Goal: Information Seeking & Learning: Learn about a topic

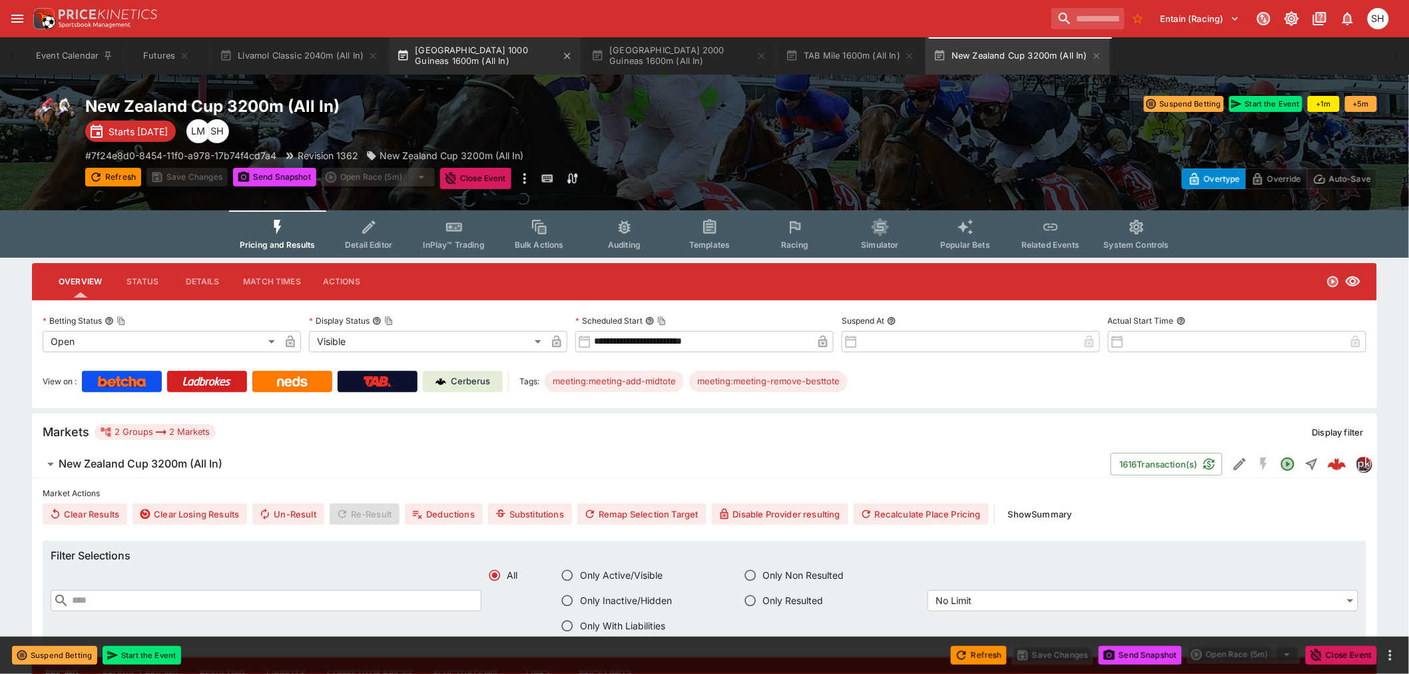
click at [455, 45] on button "[GEOGRAPHIC_DATA] 1000 Guineas 1600m (All In)" at bounding box center [485, 55] width 192 height 37
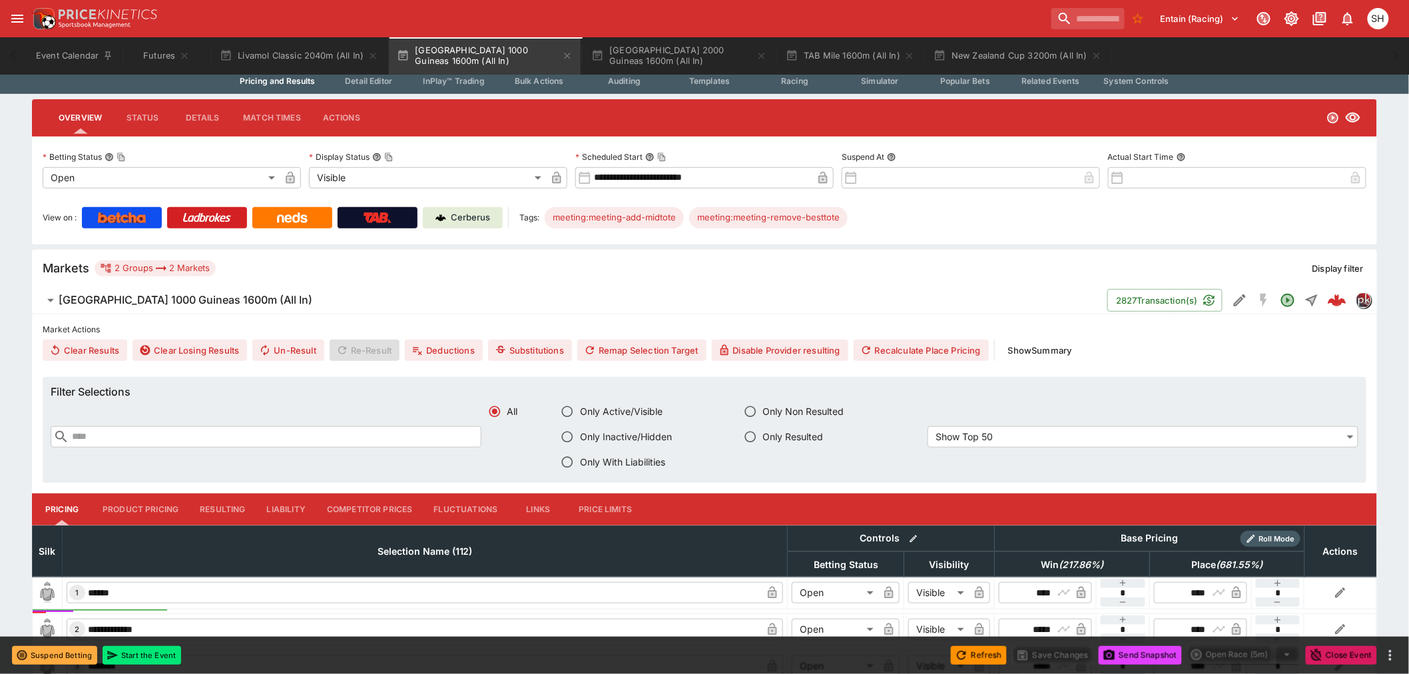
scroll to position [443, 0]
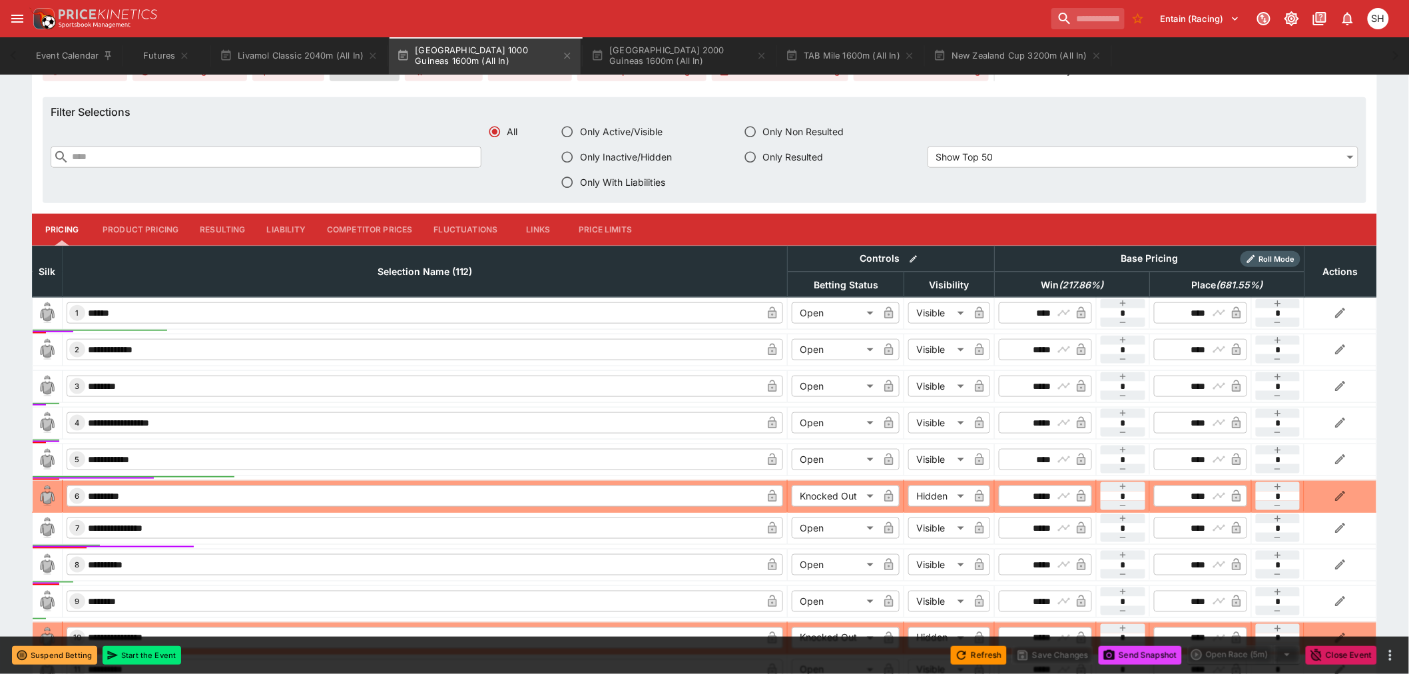
drag, startPoint x: 1076, startPoint y: 284, endPoint x: 1290, endPoint y: 269, distance: 214.3
click at [1076, 284] on em "( 217.86 %)" at bounding box center [1081, 285] width 45 height 16
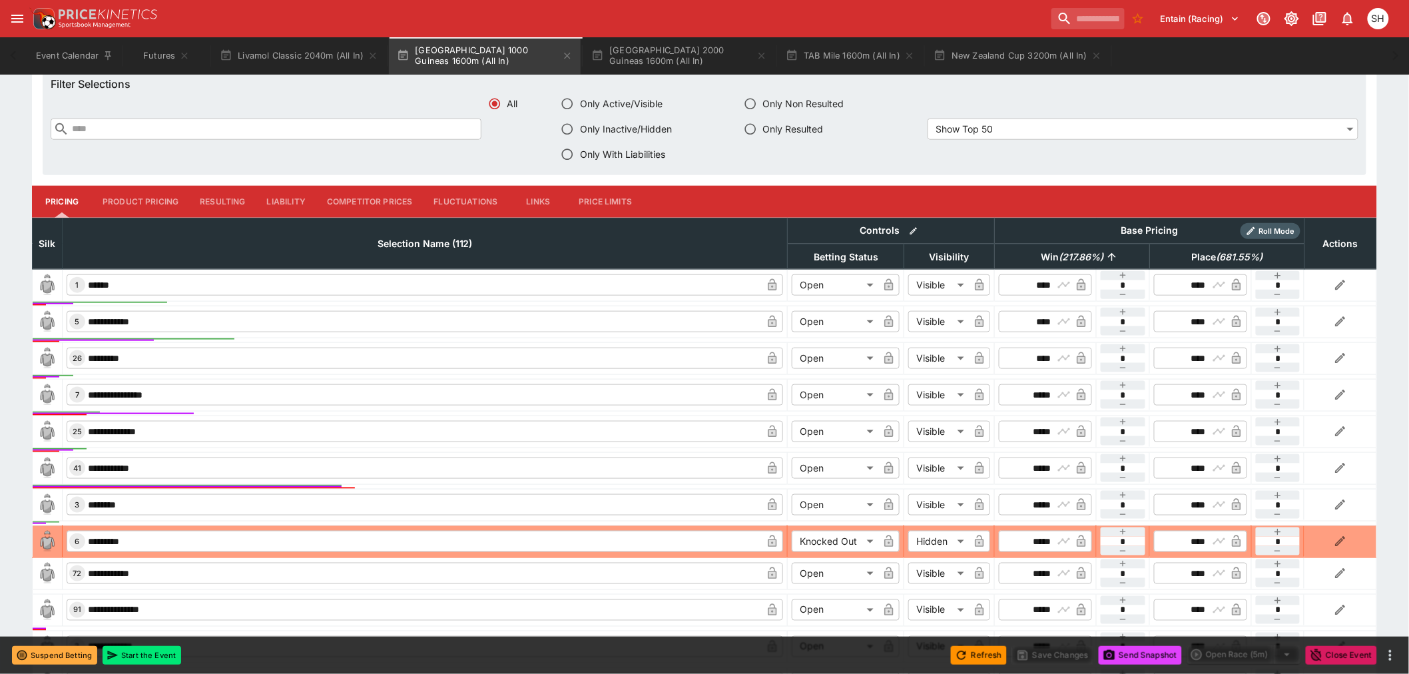
scroll to position [370, 0]
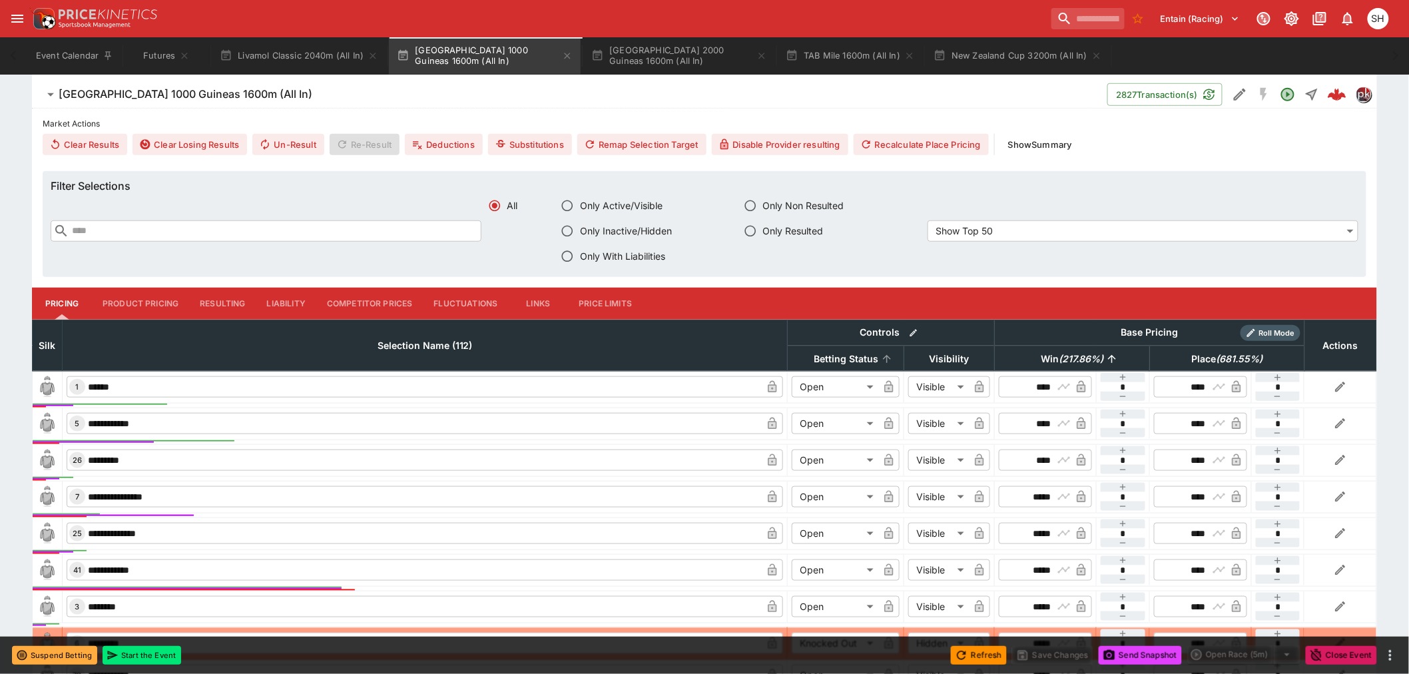
drag, startPoint x: 422, startPoint y: 337, endPoint x: 803, endPoint y: 358, distance: 381.4
click at [422, 338] on span "Selection Name (112)" at bounding box center [425, 346] width 125 height 16
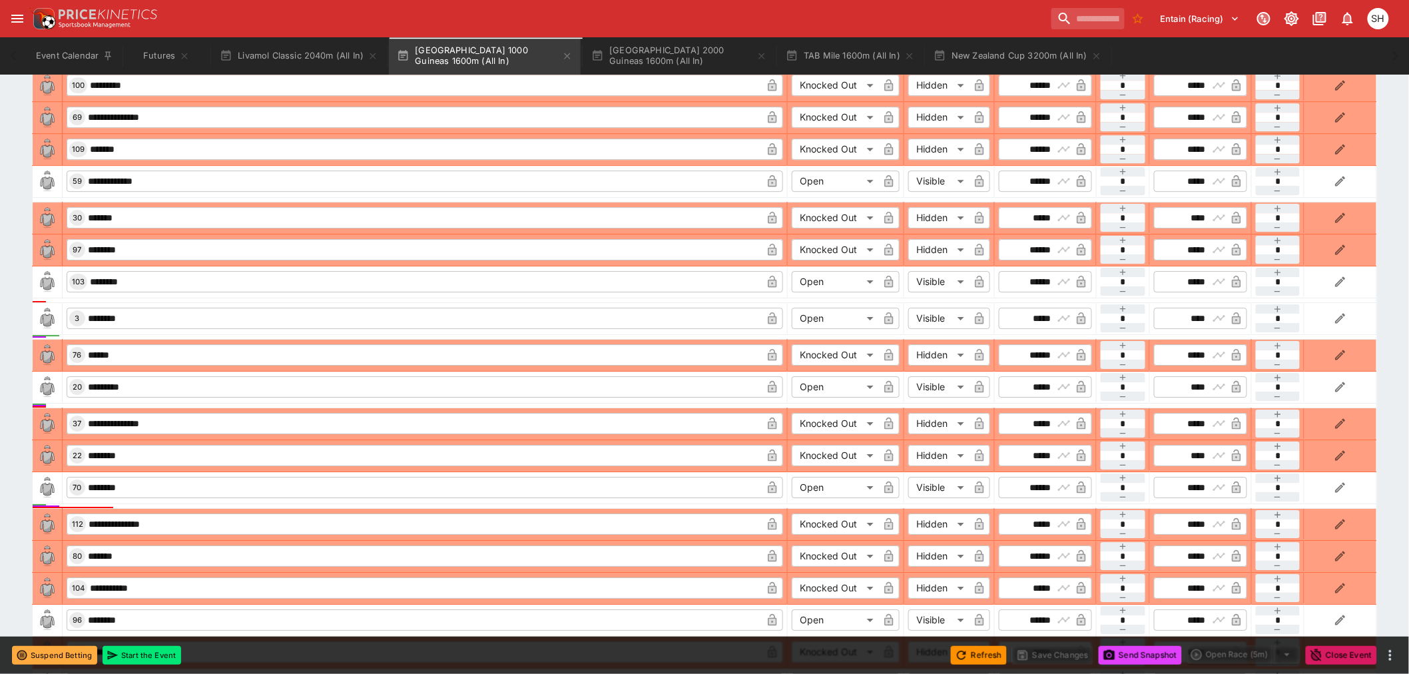
scroll to position [1862, 0]
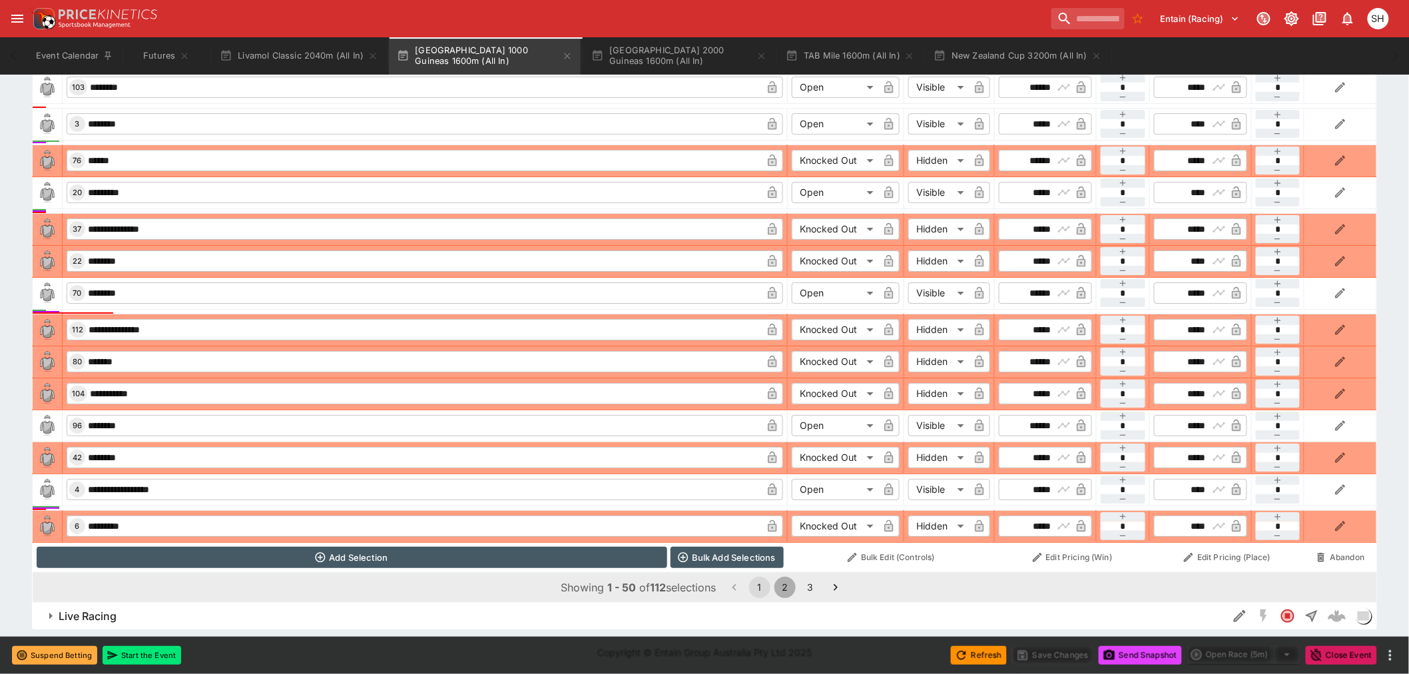
click at [788, 587] on button "2" at bounding box center [784, 587] width 21 height 21
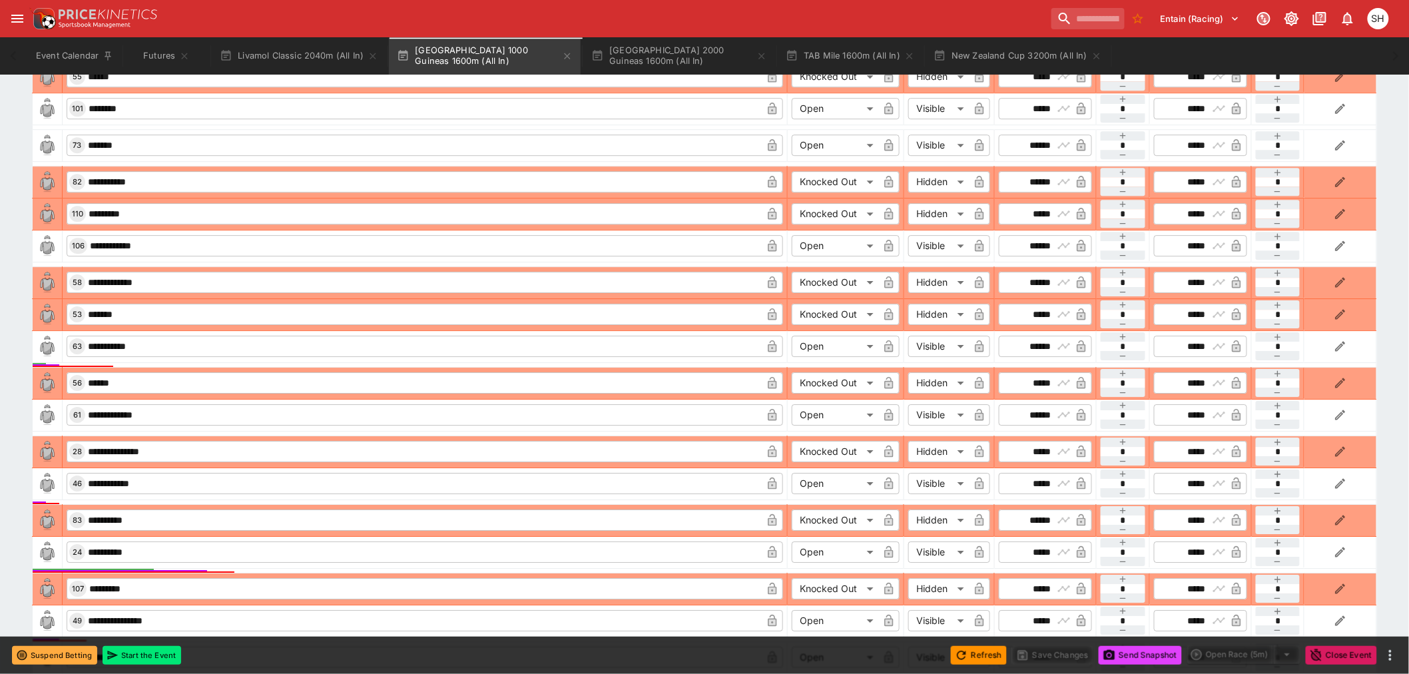
scroll to position [1566, 0]
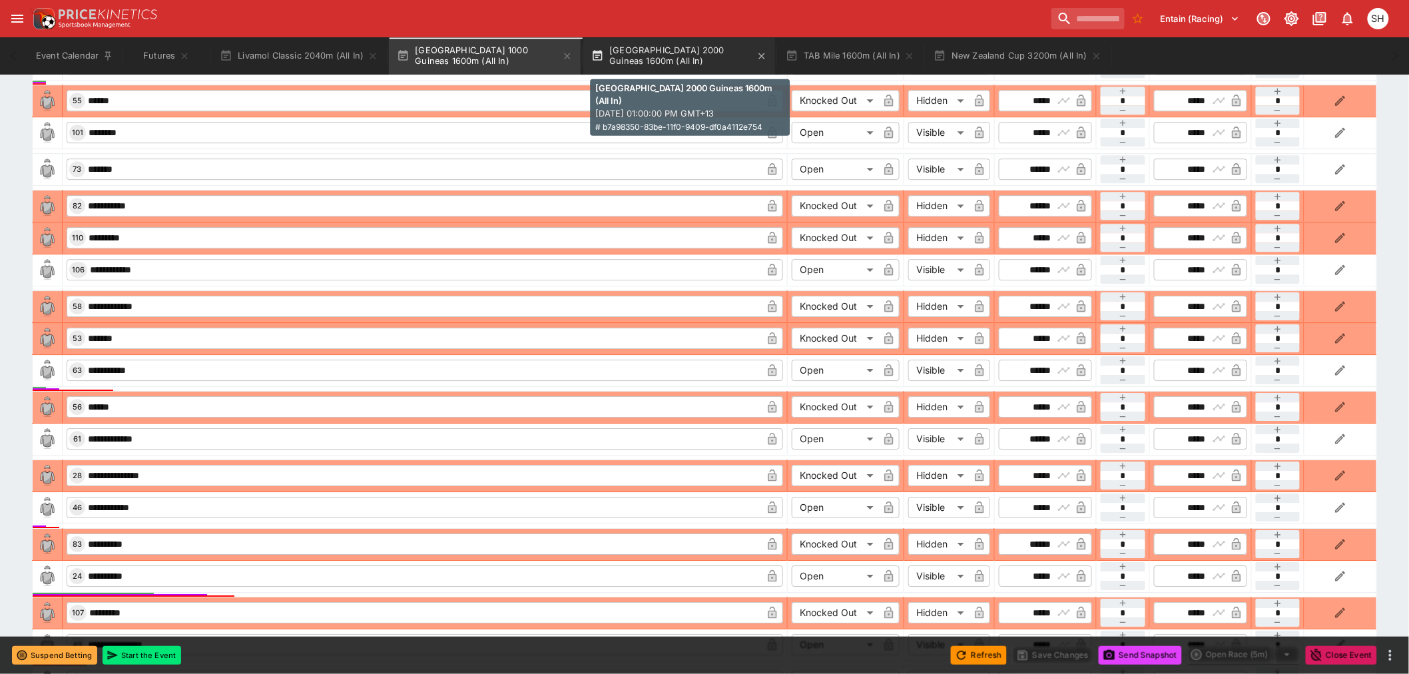
click at [670, 57] on button "[GEOGRAPHIC_DATA] 2000 Guineas 1600m (All In)" at bounding box center [679, 55] width 192 height 37
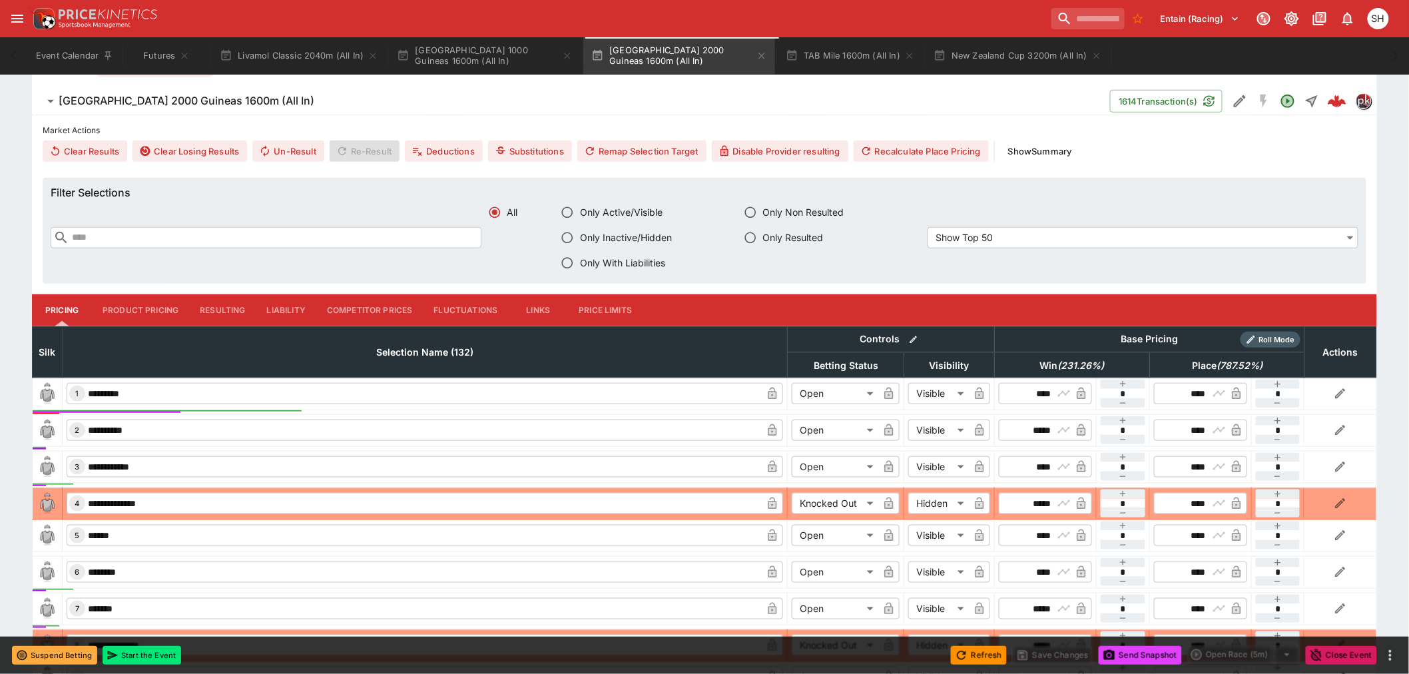
scroll to position [517, 0]
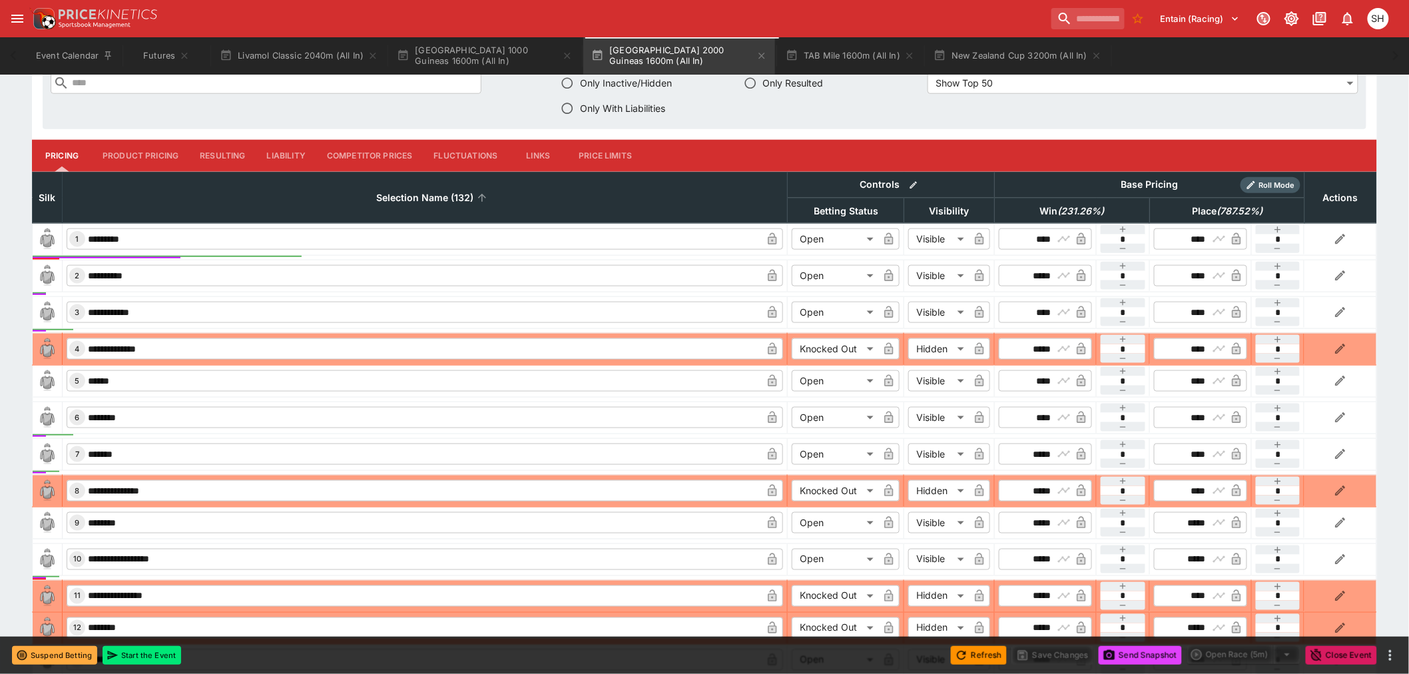
click at [431, 194] on span "Selection Name (132)" at bounding box center [425, 198] width 127 height 16
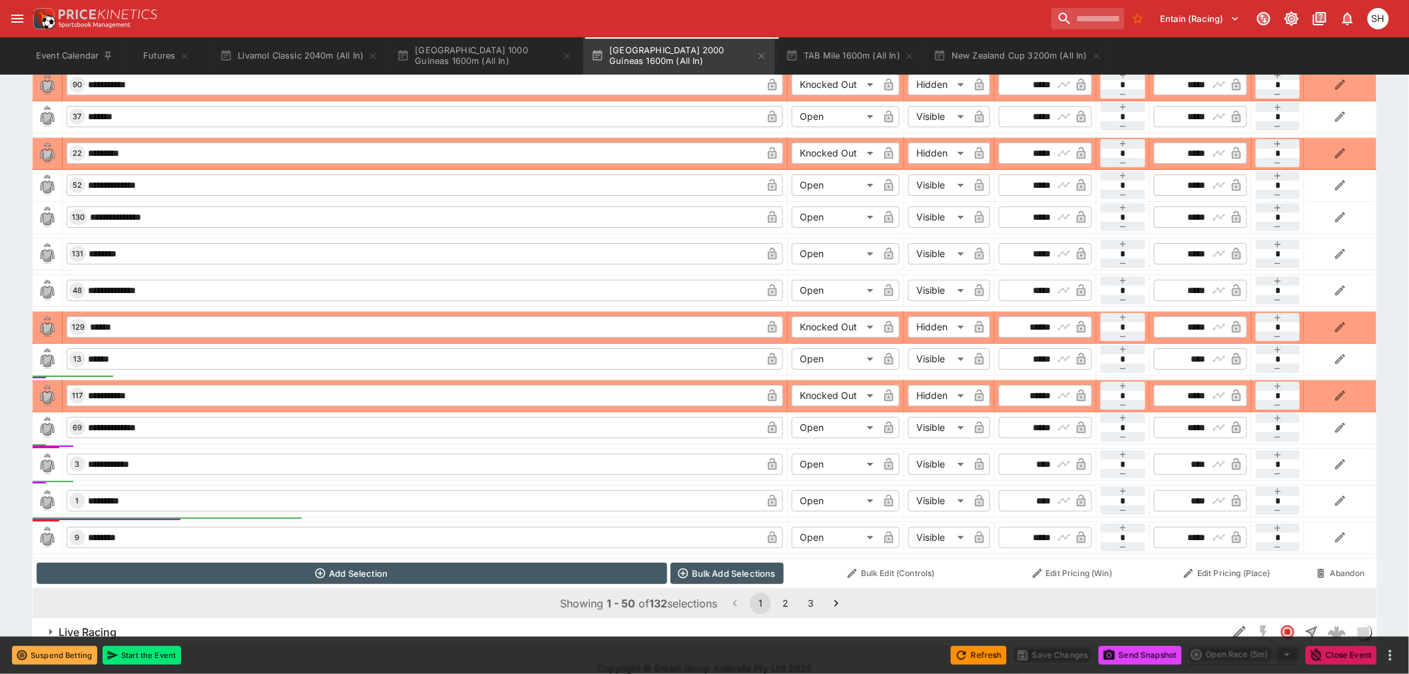
scroll to position [1918, 0]
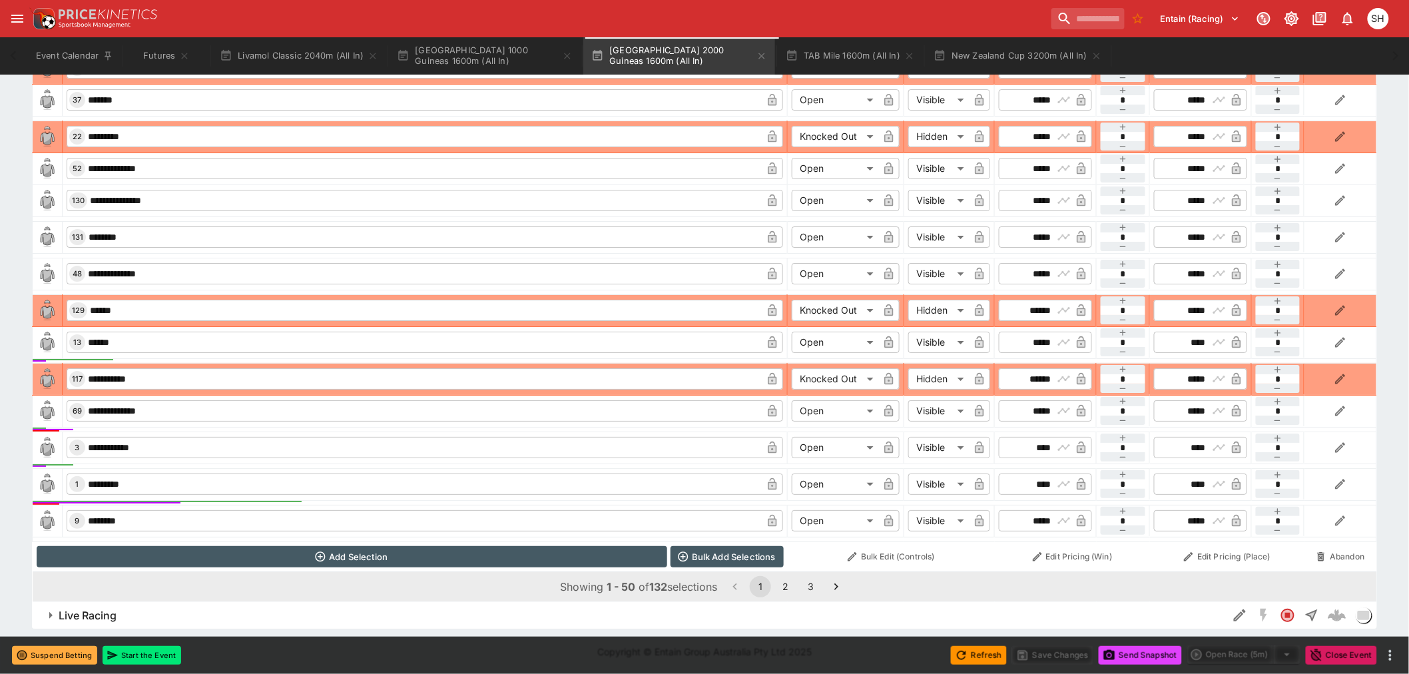
click at [788, 587] on button "2" at bounding box center [785, 586] width 21 height 21
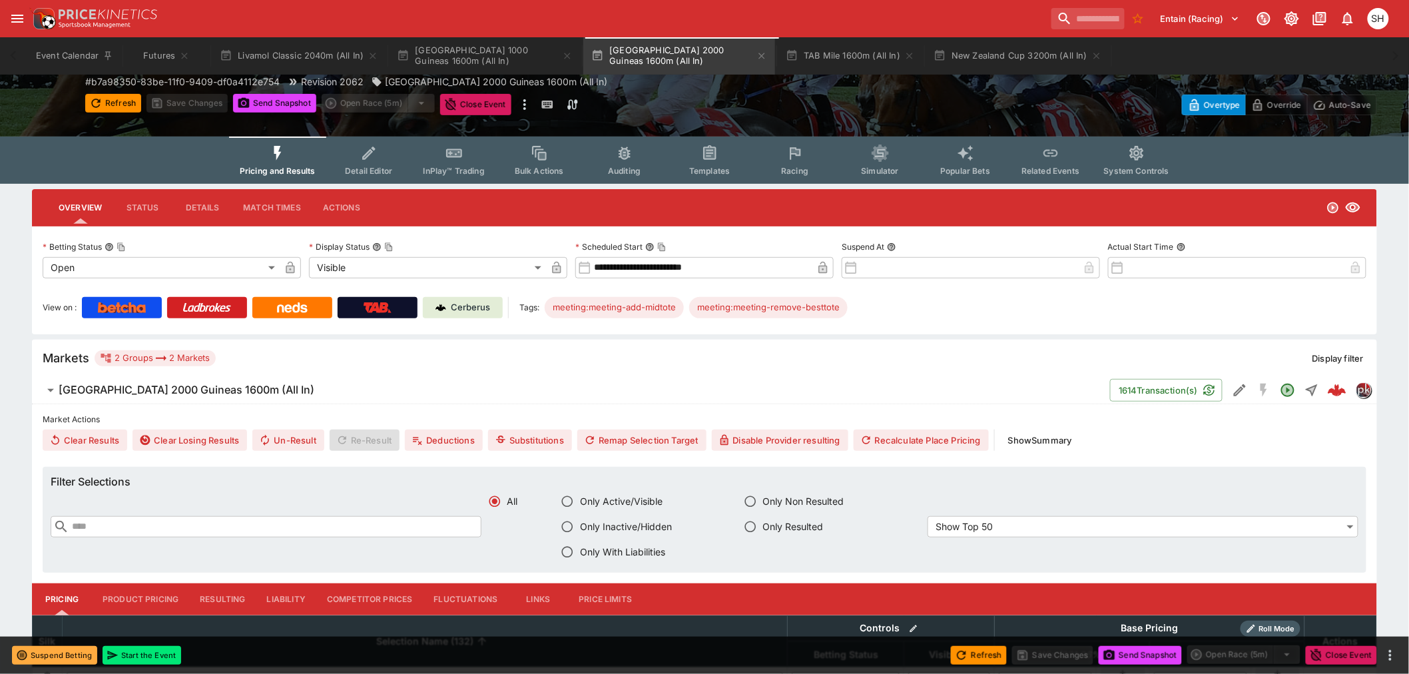
scroll to position [0, 0]
